Goal: Navigation & Orientation: Understand site structure

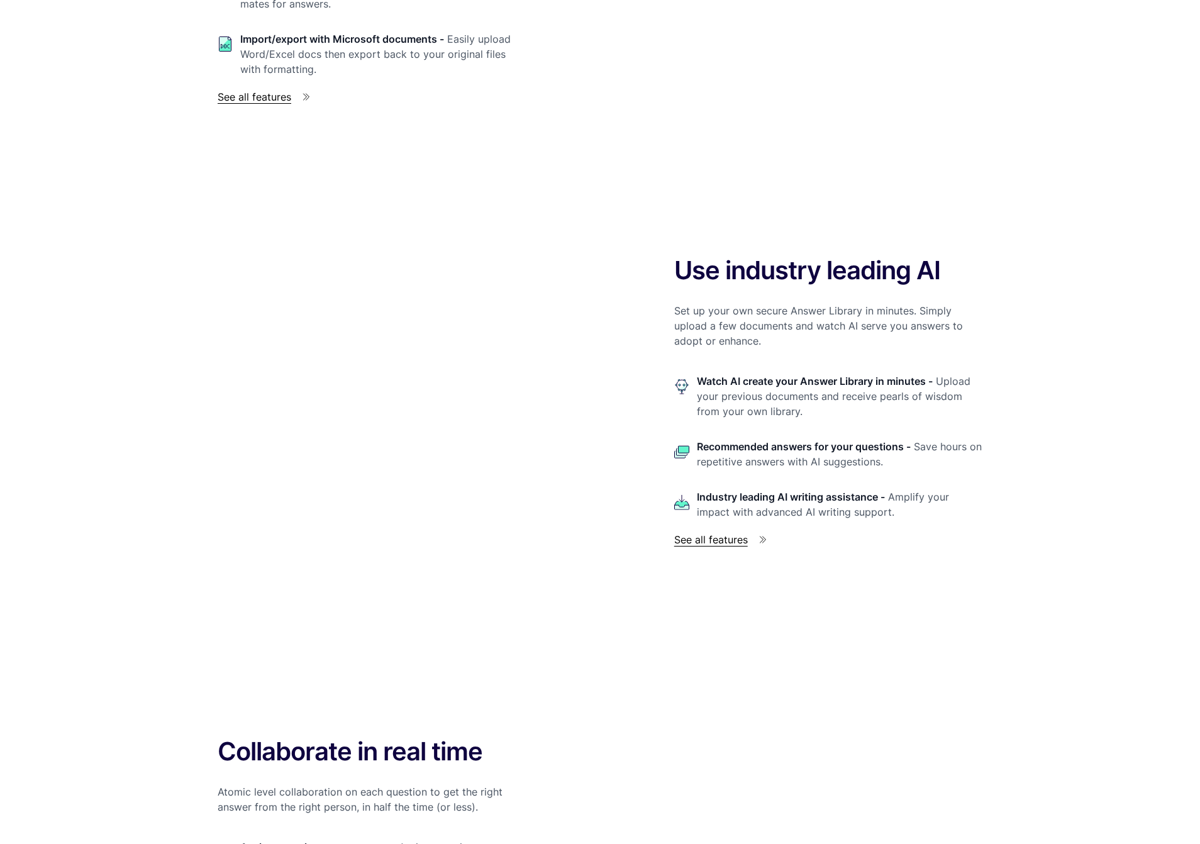
scroll to position [1879, 0]
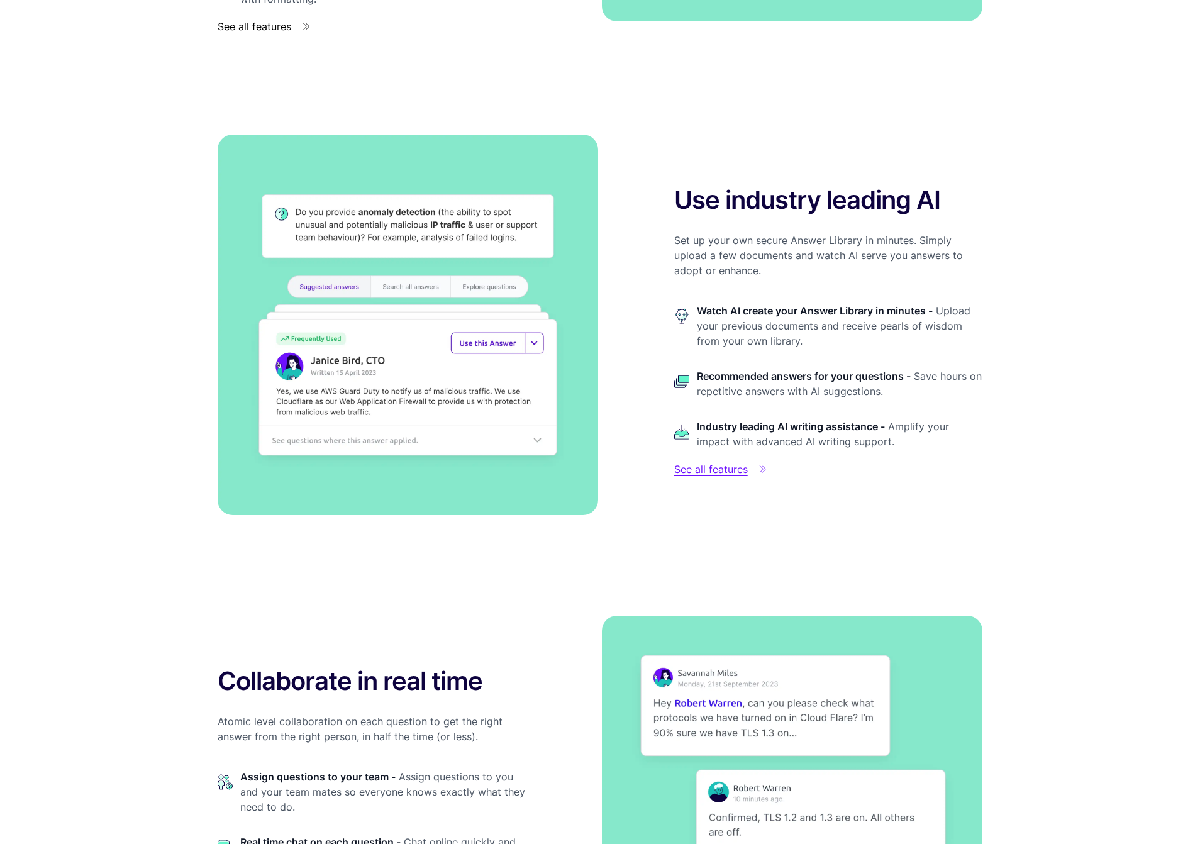
click at [726, 469] on span "See all features" at bounding box center [711, 469] width 74 height 15
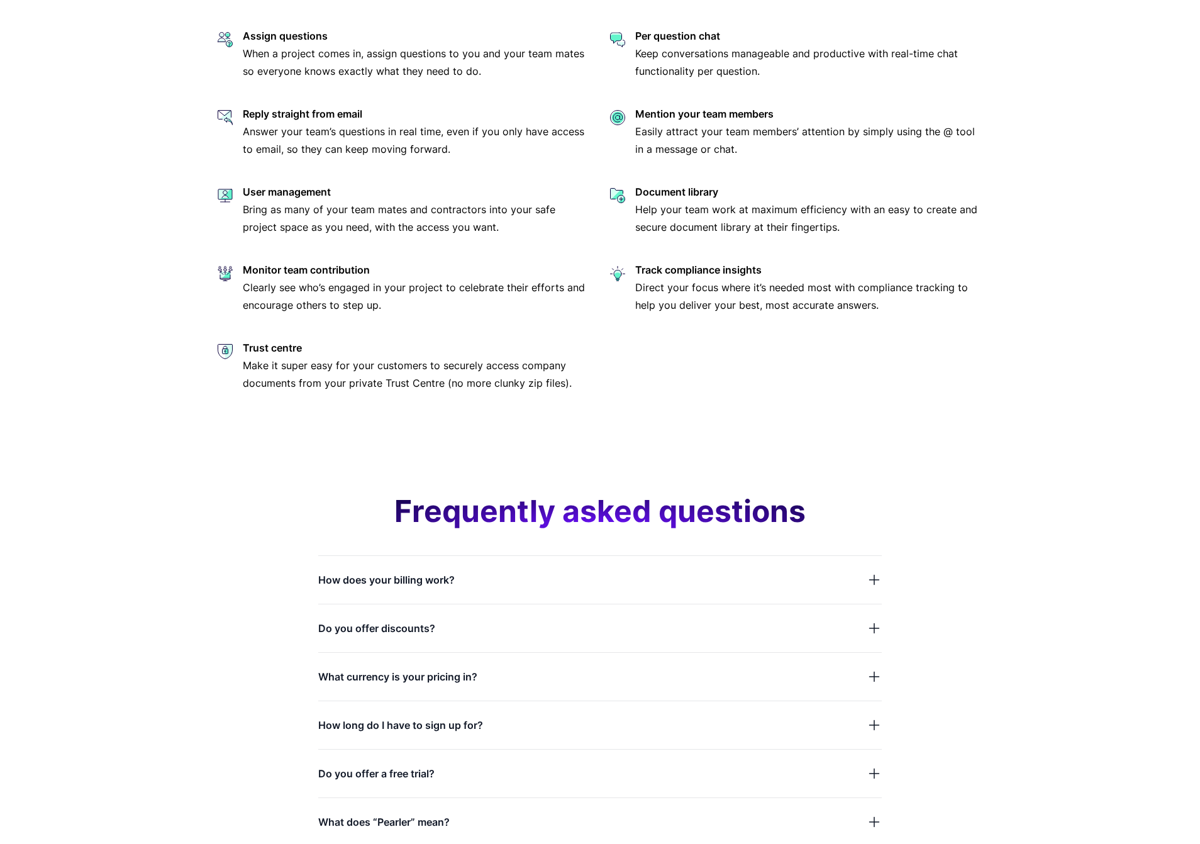
scroll to position [3273, 0]
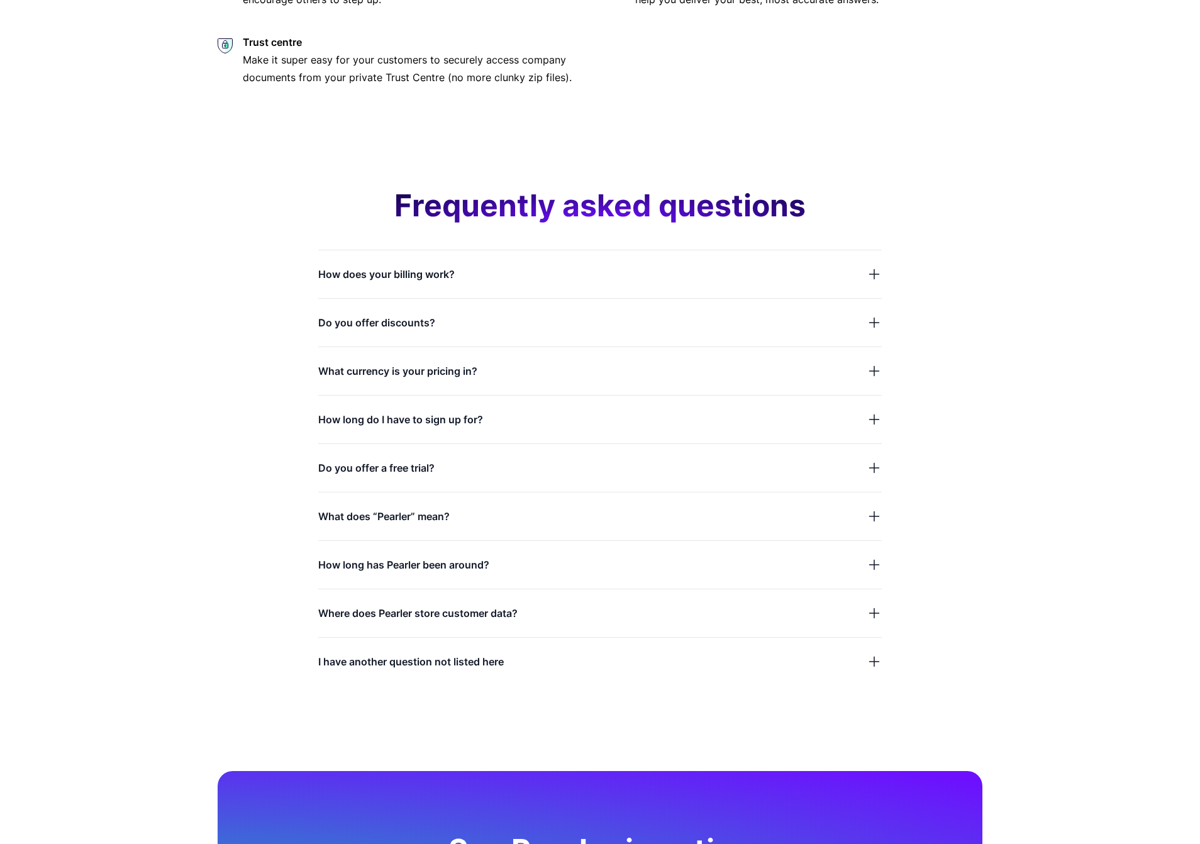
click at [553, 503] on div "What does “Pearler” mean?" at bounding box center [600, 508] width 564 height 33
click at [870, 514] on icon "button" at bounding box center [874, 516] width 15 height 15
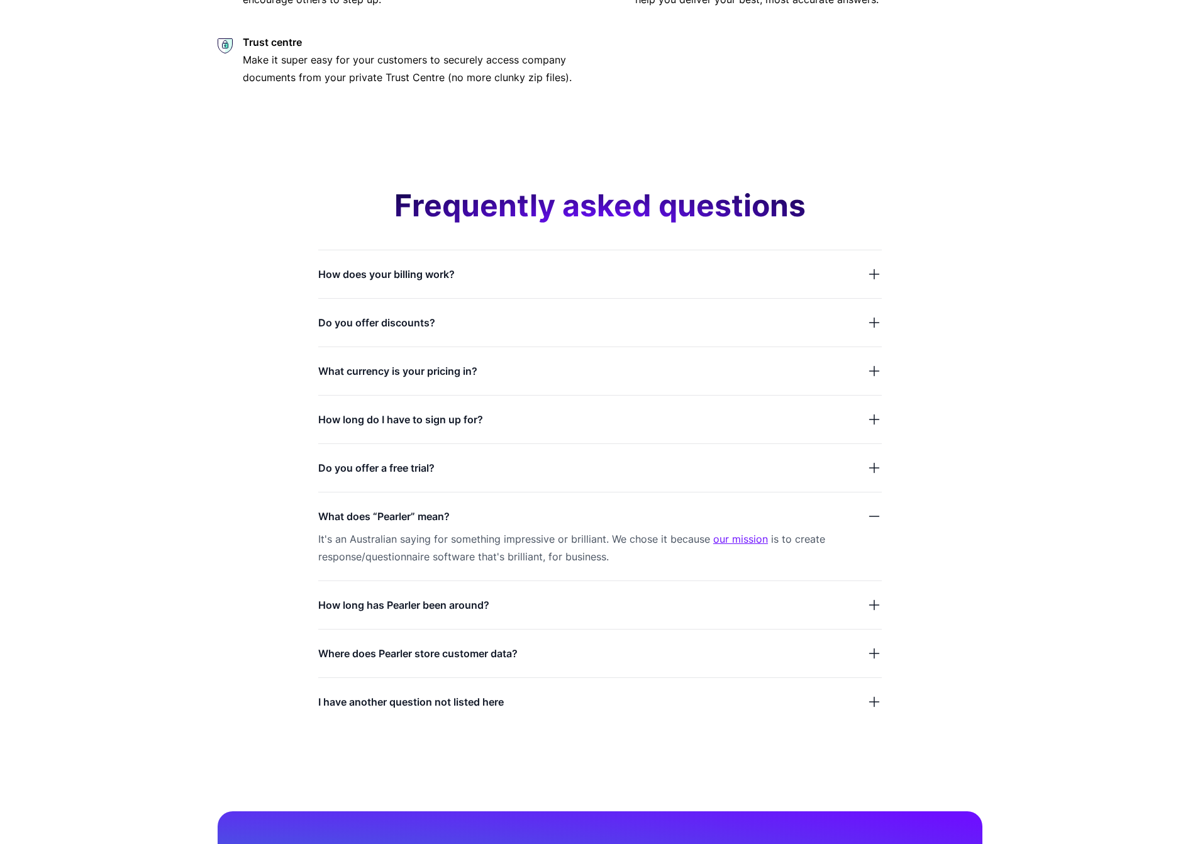
click at [738, 541] on link "our mission" at bounding box center [740, 539] width 55 height 13
